Goal: Communication & Community: Share content

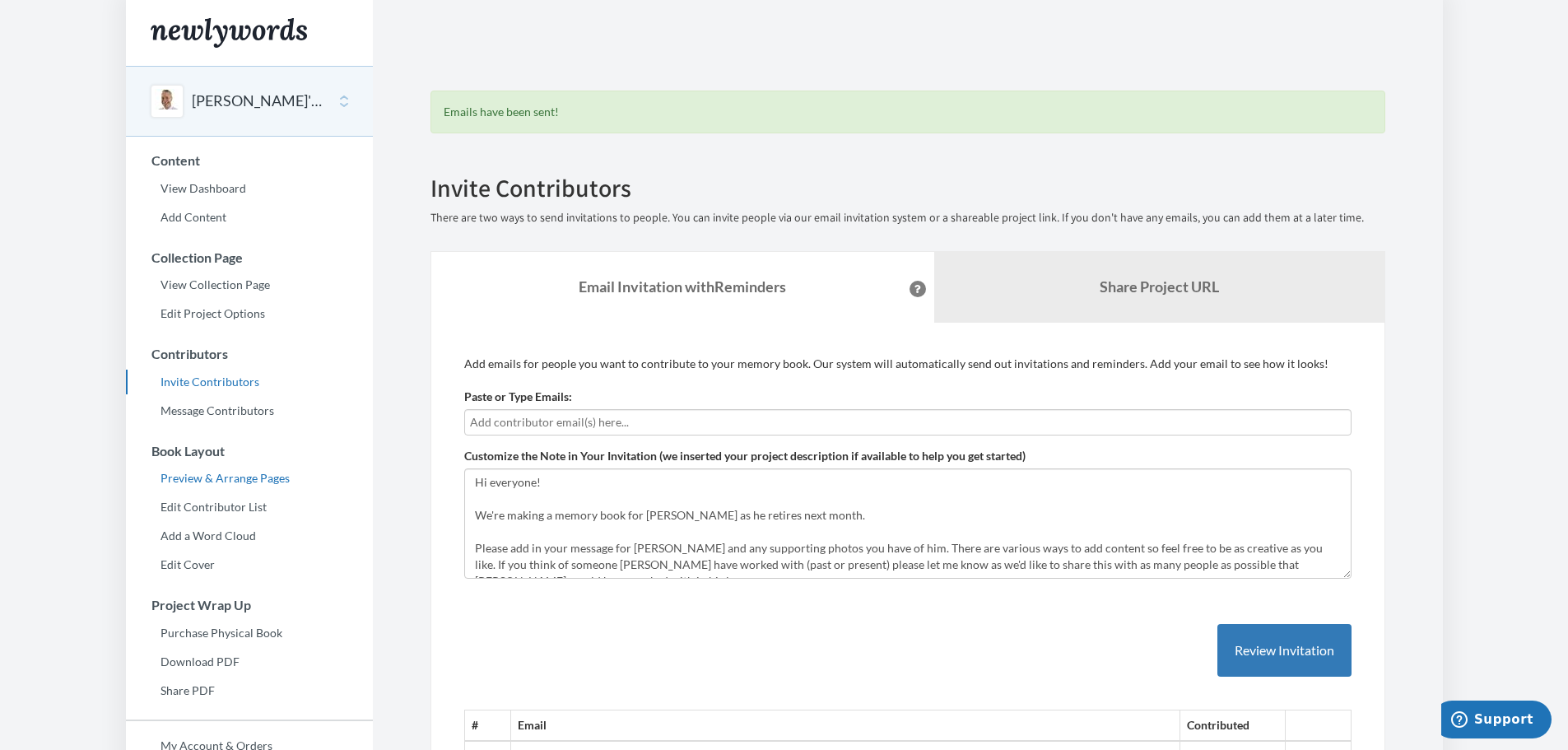
scroll to position [82, 0]
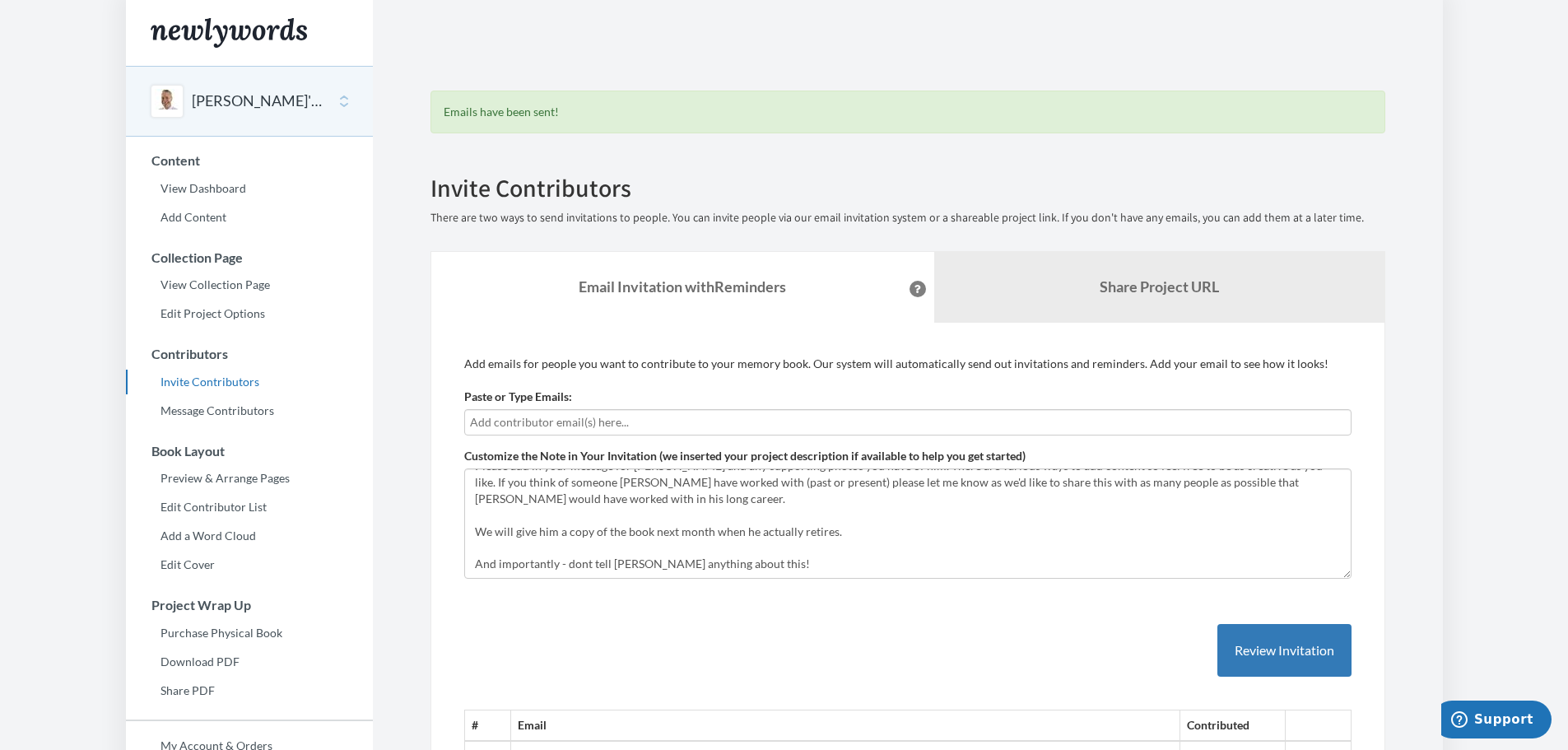
click at [671, 424] on input "text" at bounding box center [908, 422] width 876 height 18
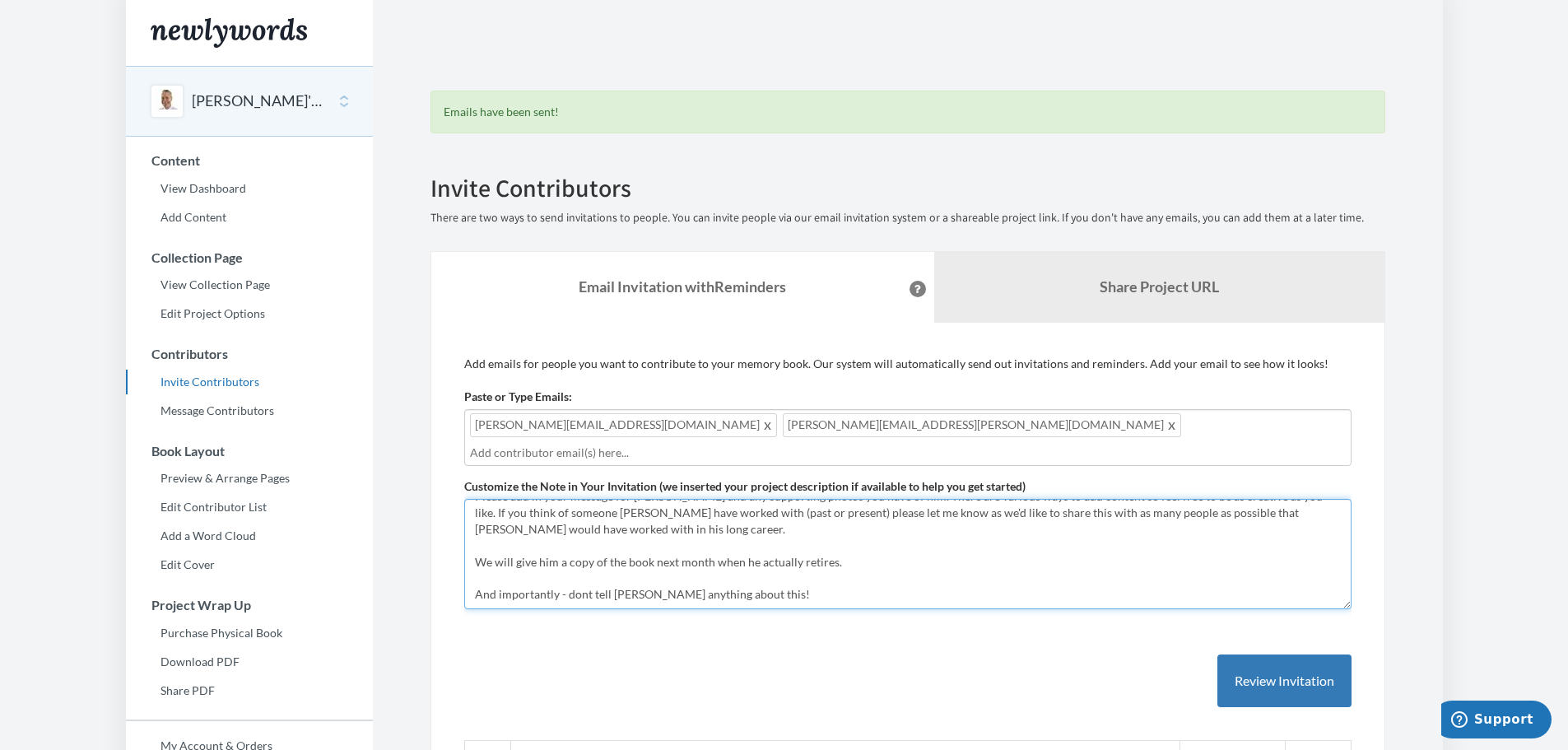
click at [790, 535] on textarea "Hi everyone! We're making a memory book for [PERSON_NAME] as he retires next mo…" at bounding box center [907, 554] width 887 height 110
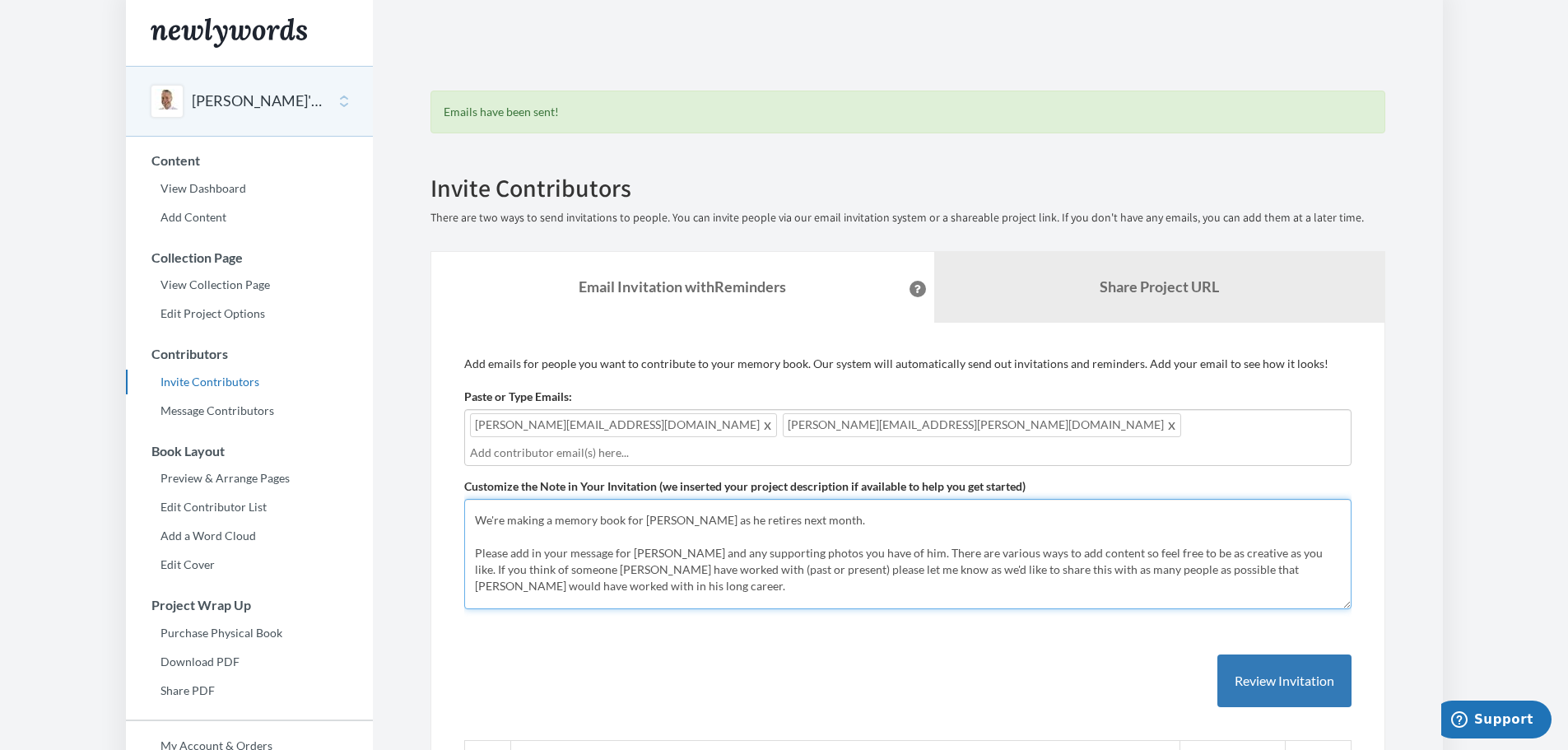
scroll to position [0, 0]
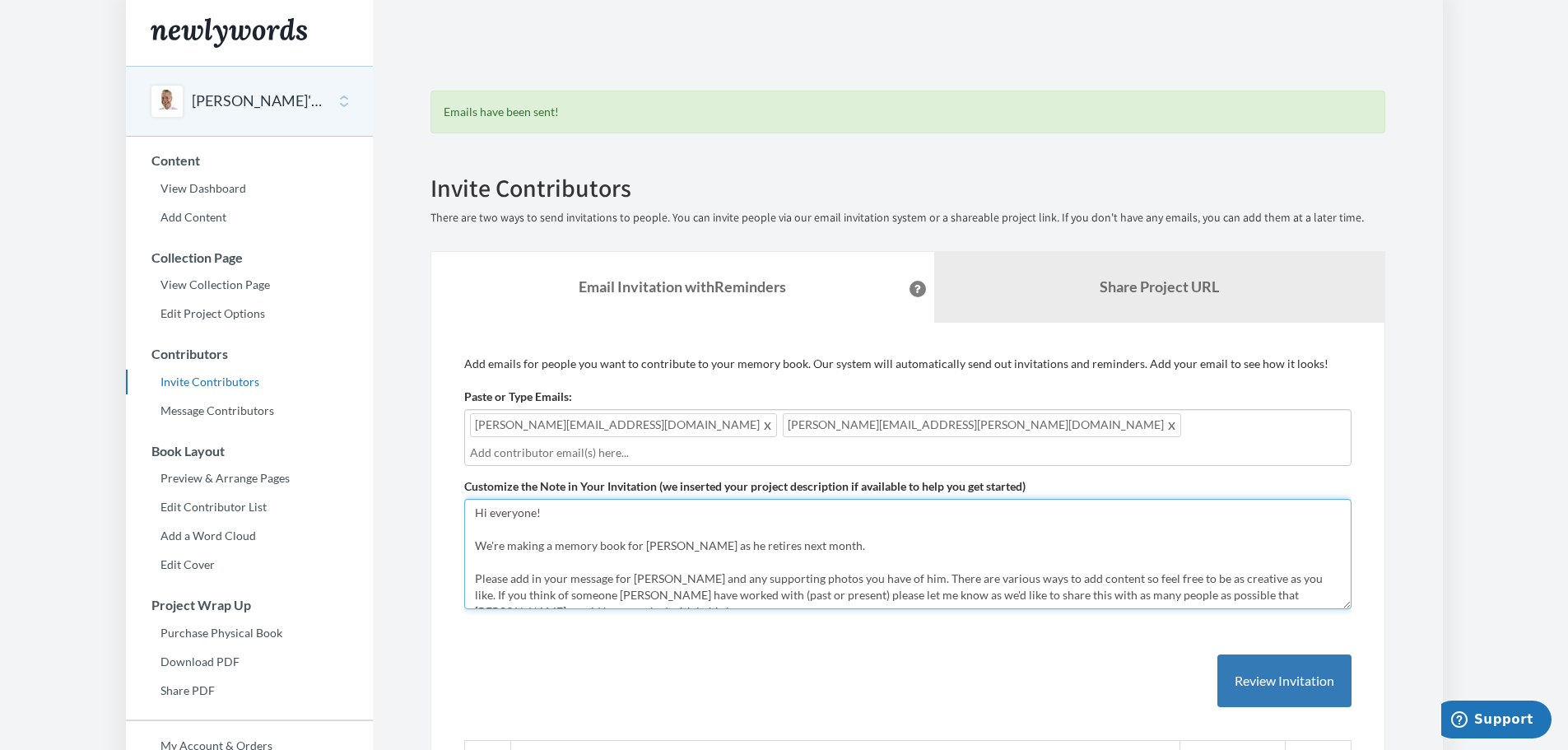
click at [759, 569] on textarea "Hi everyone! We're making a memory book for [PERSON_NAME] as he retires next mo…" at bounding box center [907, 554] width 887 height 110
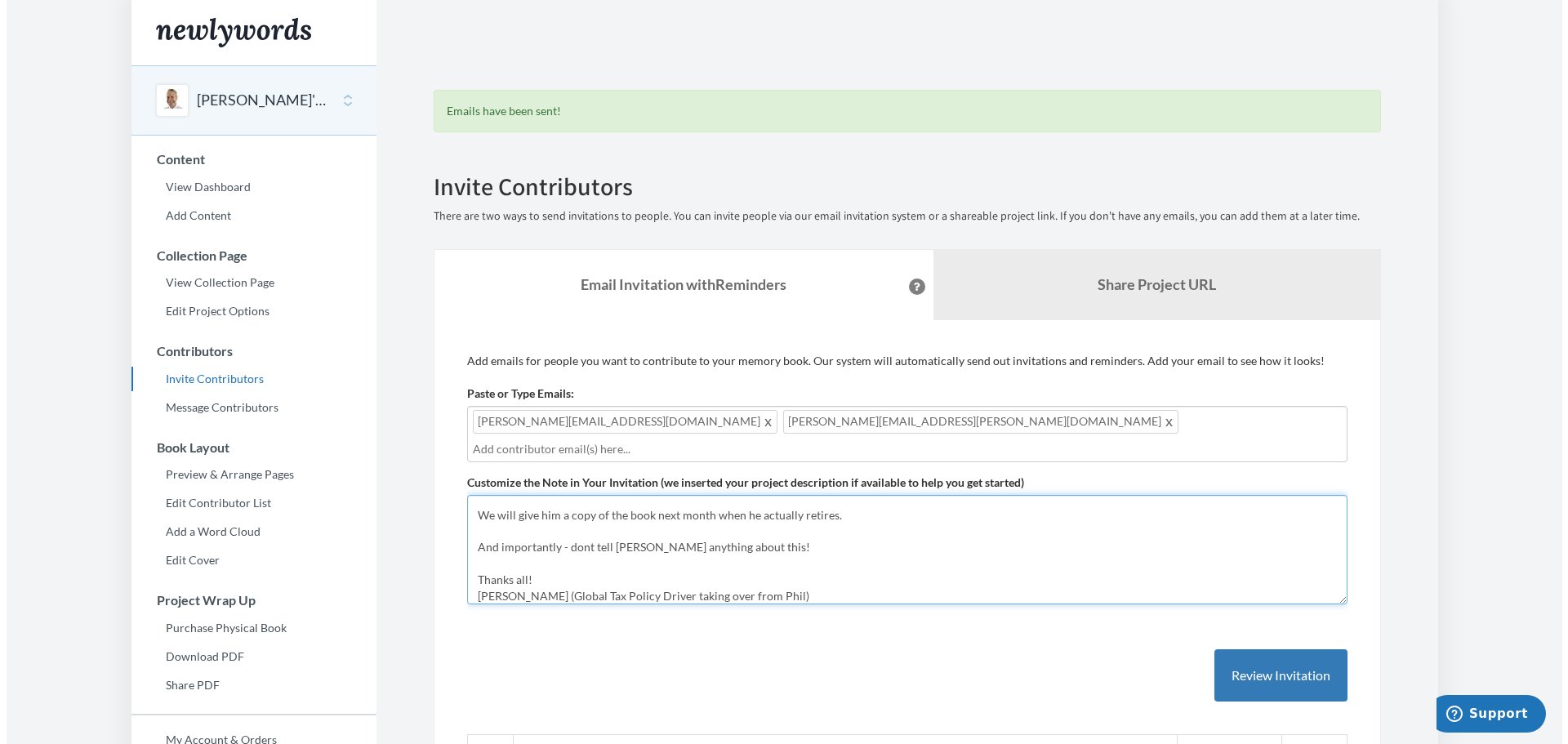
scroll to position [131, 0]
drag, startPoint x: 768, startPoint y: 574, endPoint x: 518, endPoint y: 568, distance: 250.1
click at [518, 568] on textarea "Hi everyone! We're making a memory book for [PERSON_NAME] as he retires next mo…" at bounding box center [900, 549] width 880 height 109
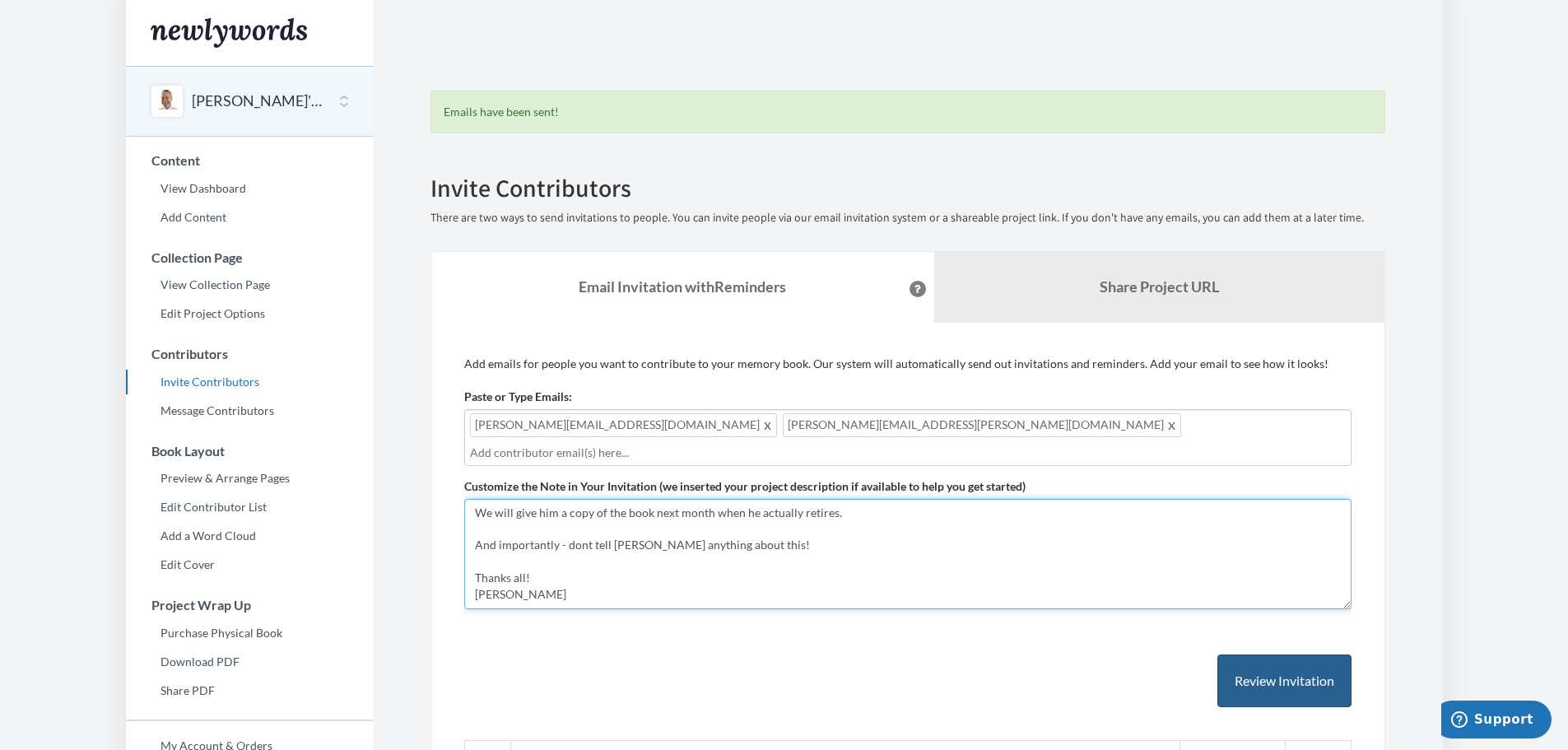
type textarea "Hi everyone! We're making a memory book for [PERSON_NAME] as he retires next mo…"
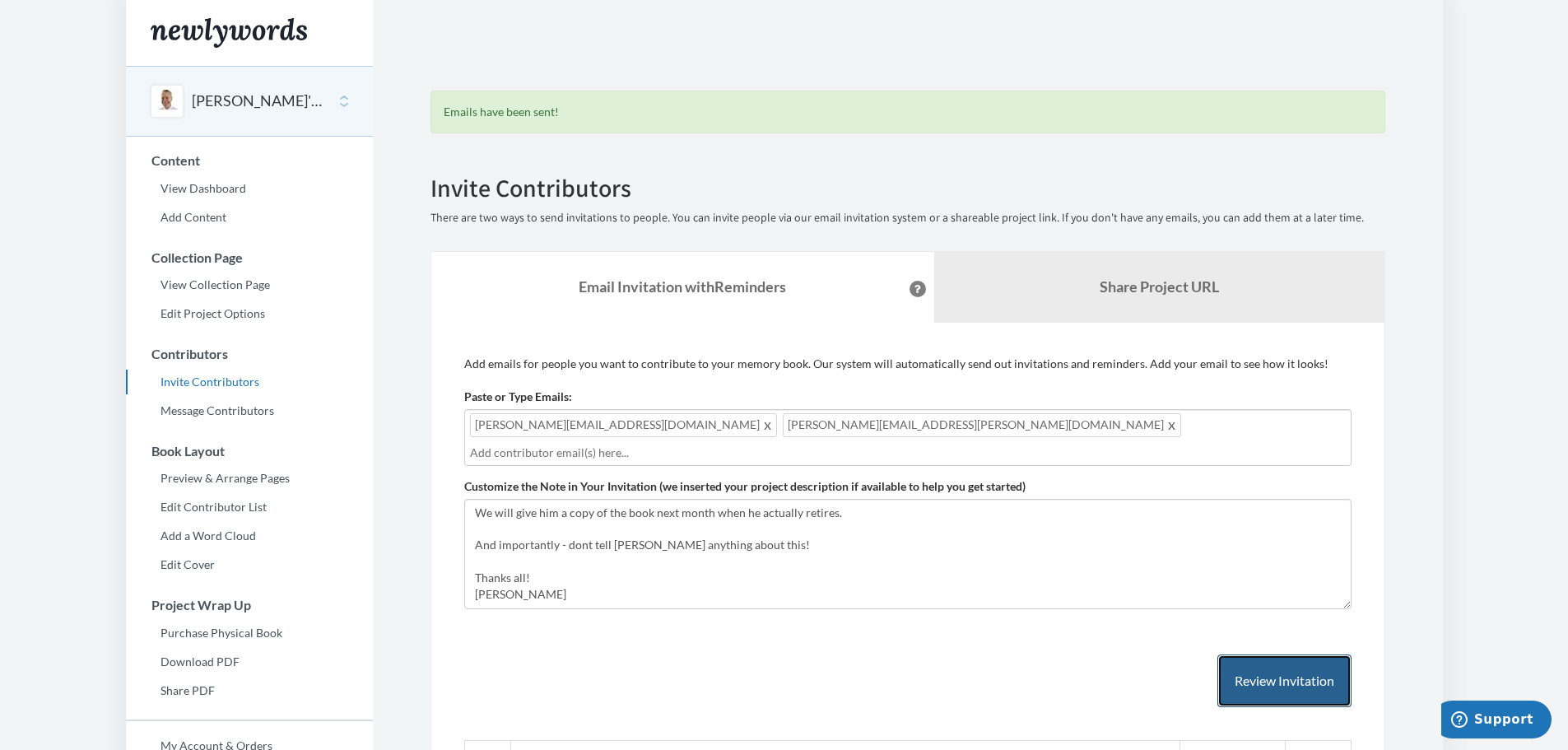
click at [1263, 658] on button "Review Invitation" at bounding box center [1285, 680] width 134 height 53
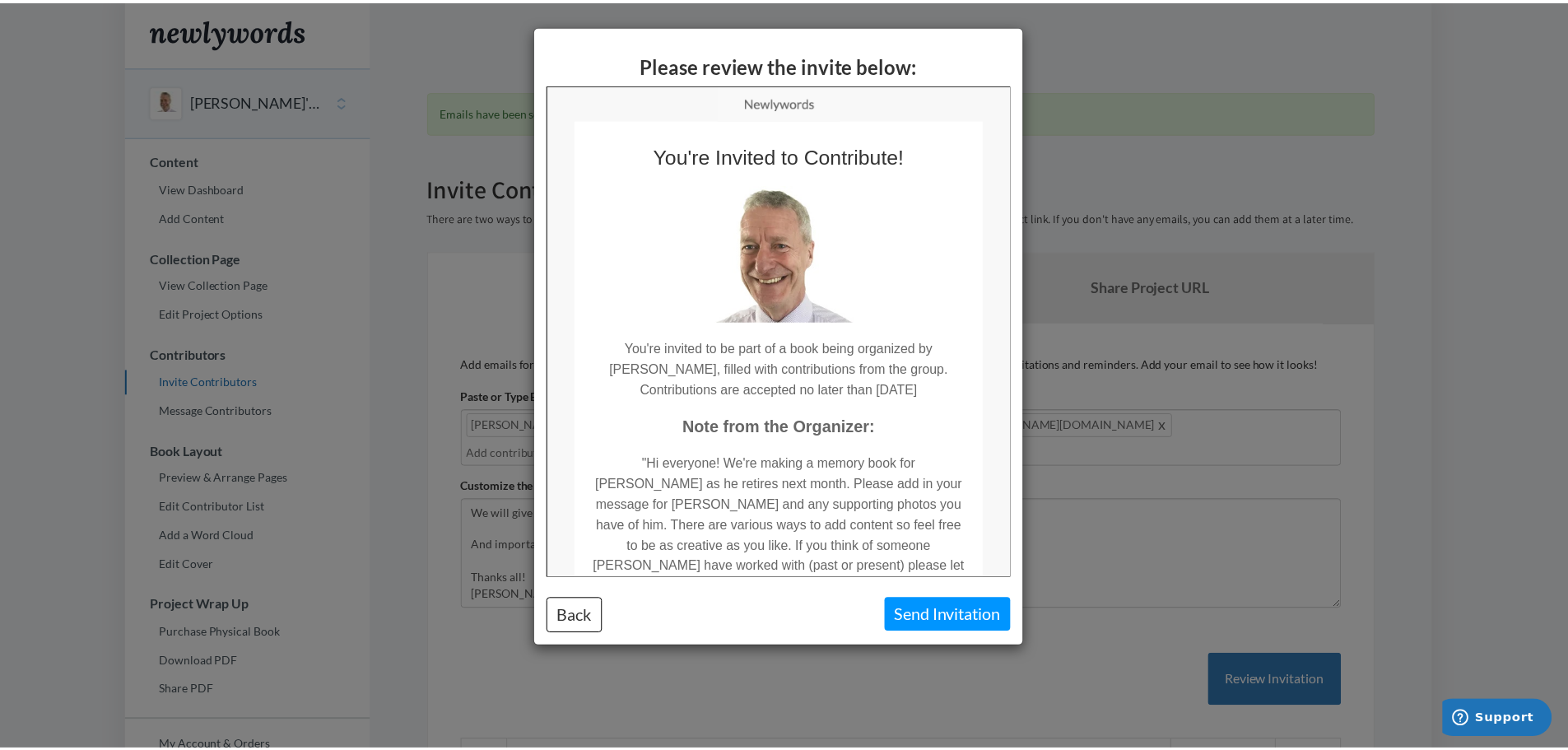
scroll to position [0, 0]
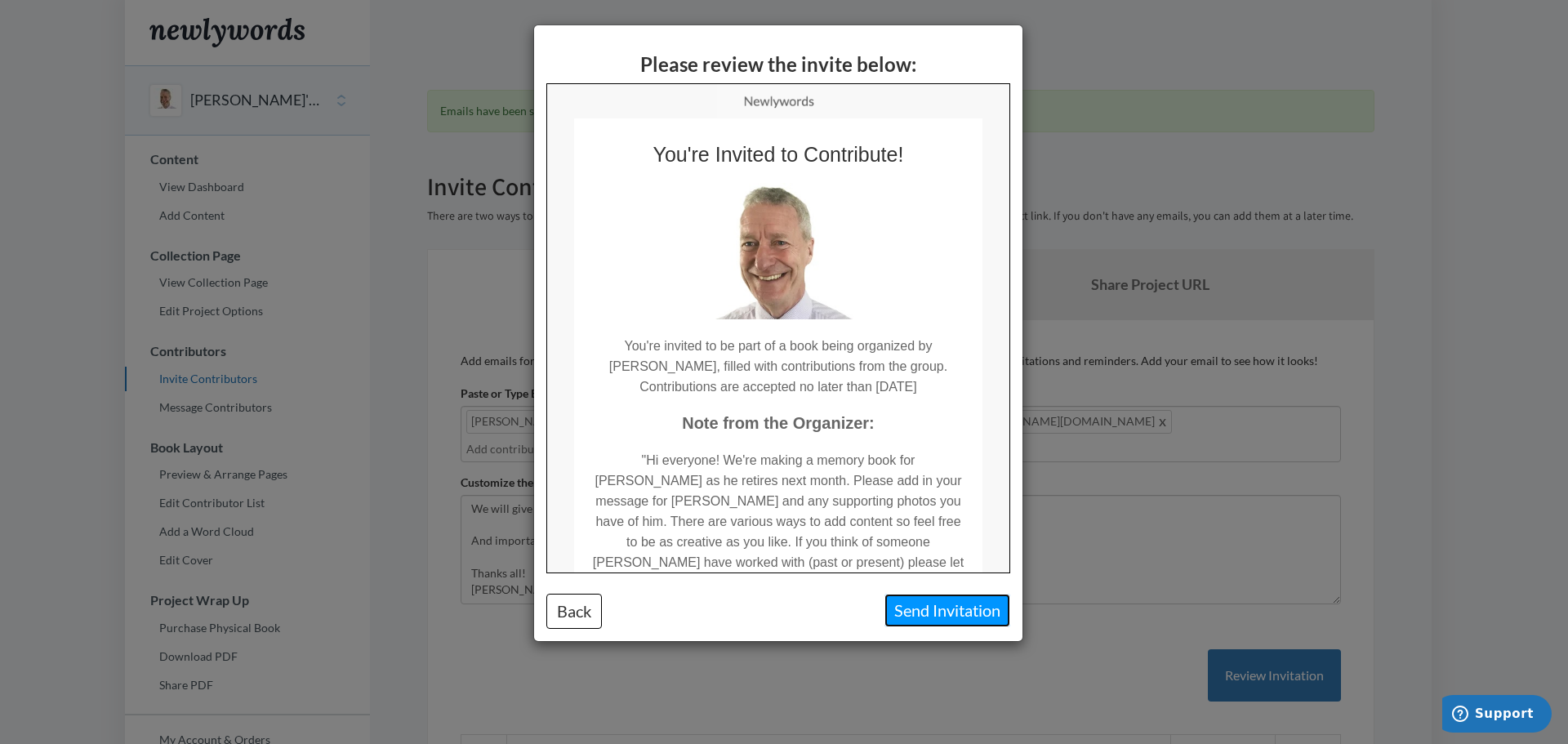
click at [961, 612] on button "Send Invitation" at bounding box center [947, 610] width 125 height 34
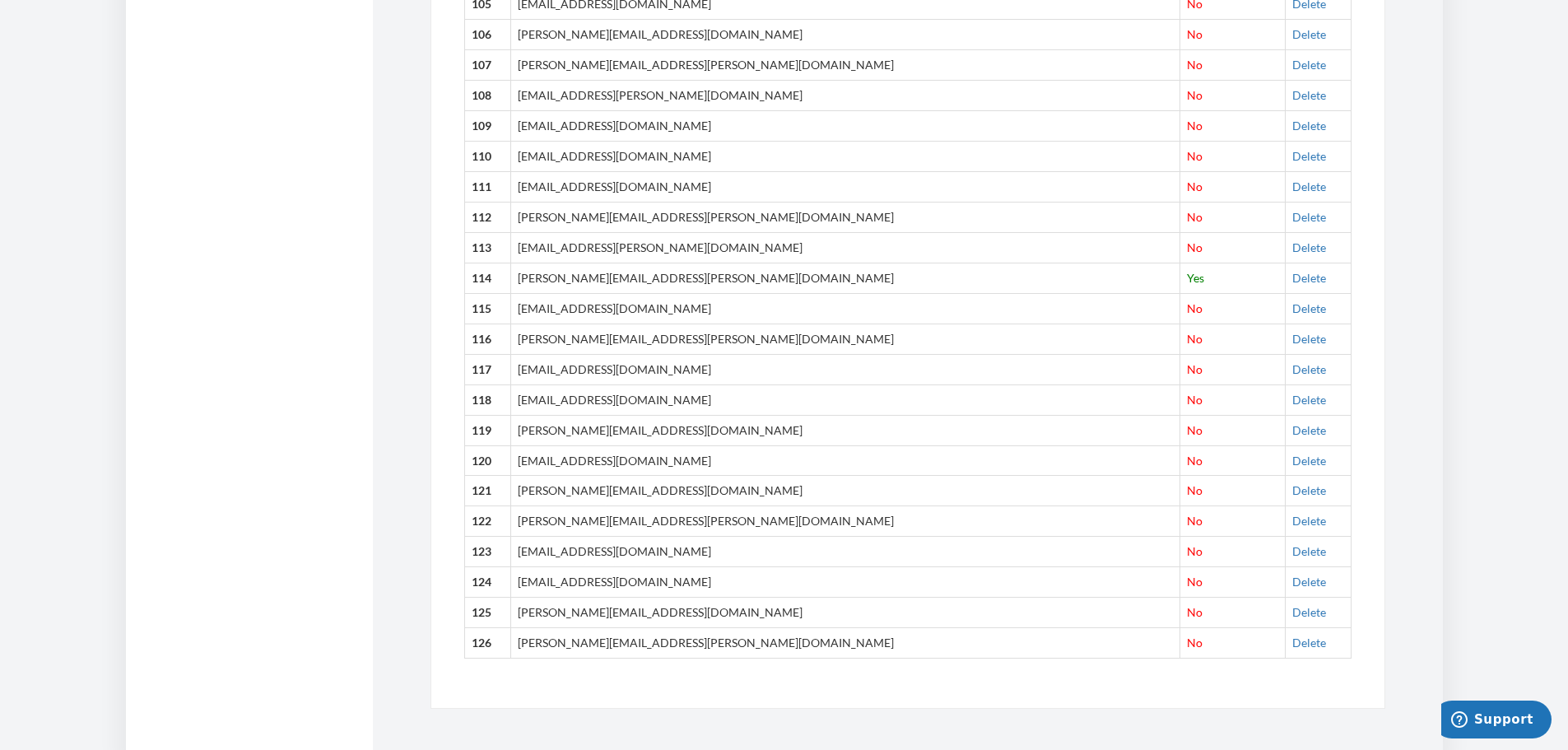
scroll to position [3930, 0]
